Goal: Task Accomplishment & Management: Manage account settings

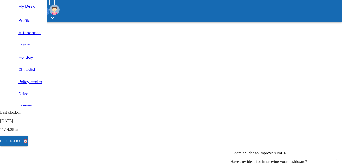
scroll to position [51, 0]
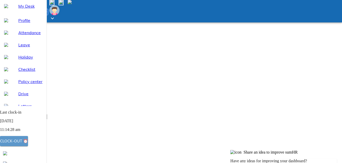
click at [26, 142] on div "Clock-out ⏰" at bounding box center [14, 141] width 28 height 7
click at [25, 141] on div "Clock-out ⏰" at bounding box center [14, 141] width 28 height 7
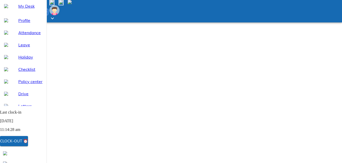
click at [28, 143] on div "Clock-out ⏰" at bounding box center [14, 141] width 28 height 7
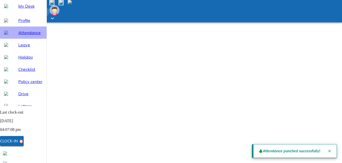
click at [27, 36] on span "Attendance" at bounding box center [30, 33] width 24 height 6
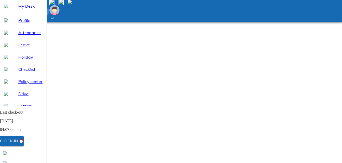
select select "9"
